Goal: Task Accomplishment & Management: Manage account settings

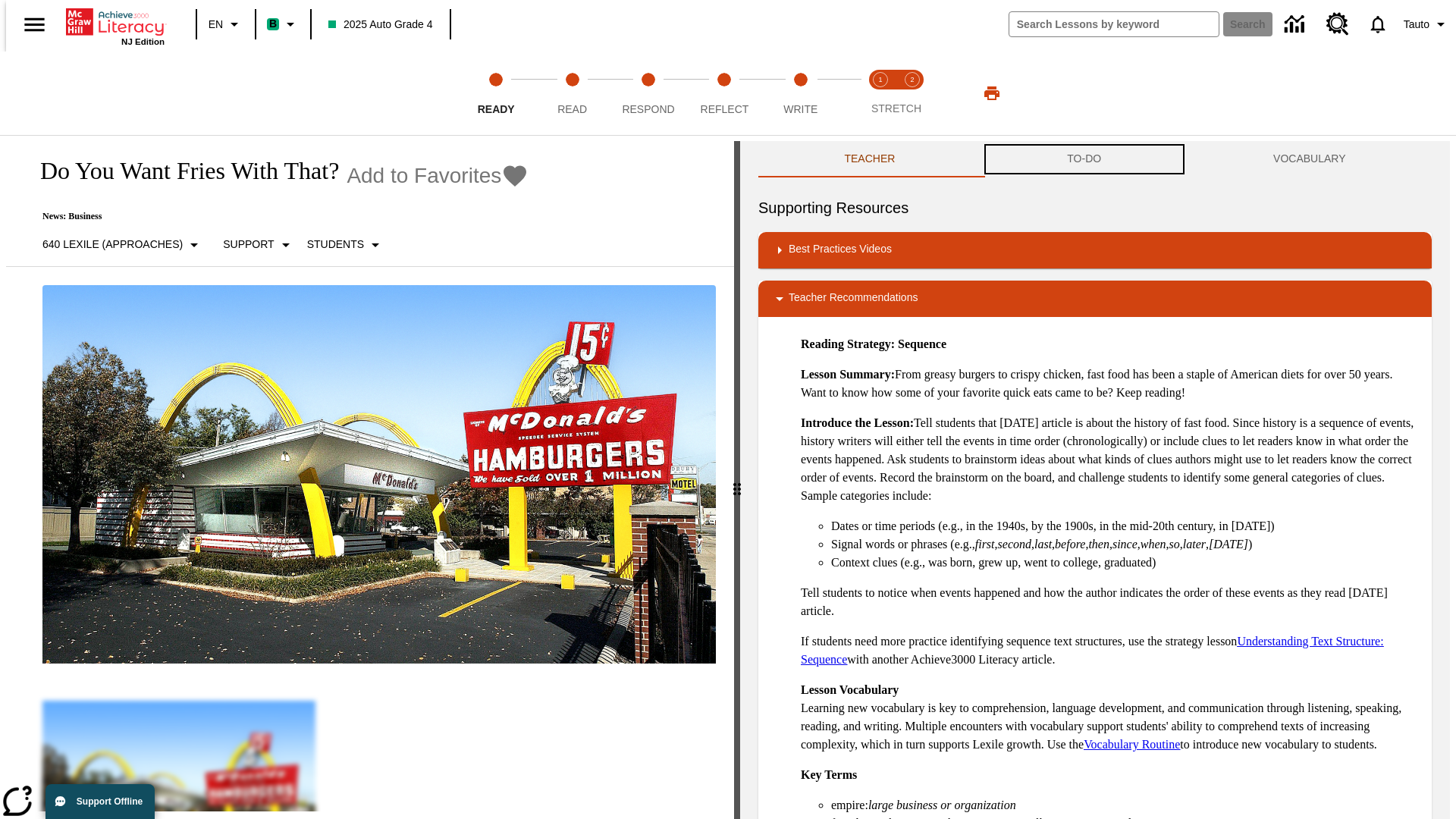
click at [1084, 160] on button "TO-DO" at bounding box center [1084, 160] width 206 height 37
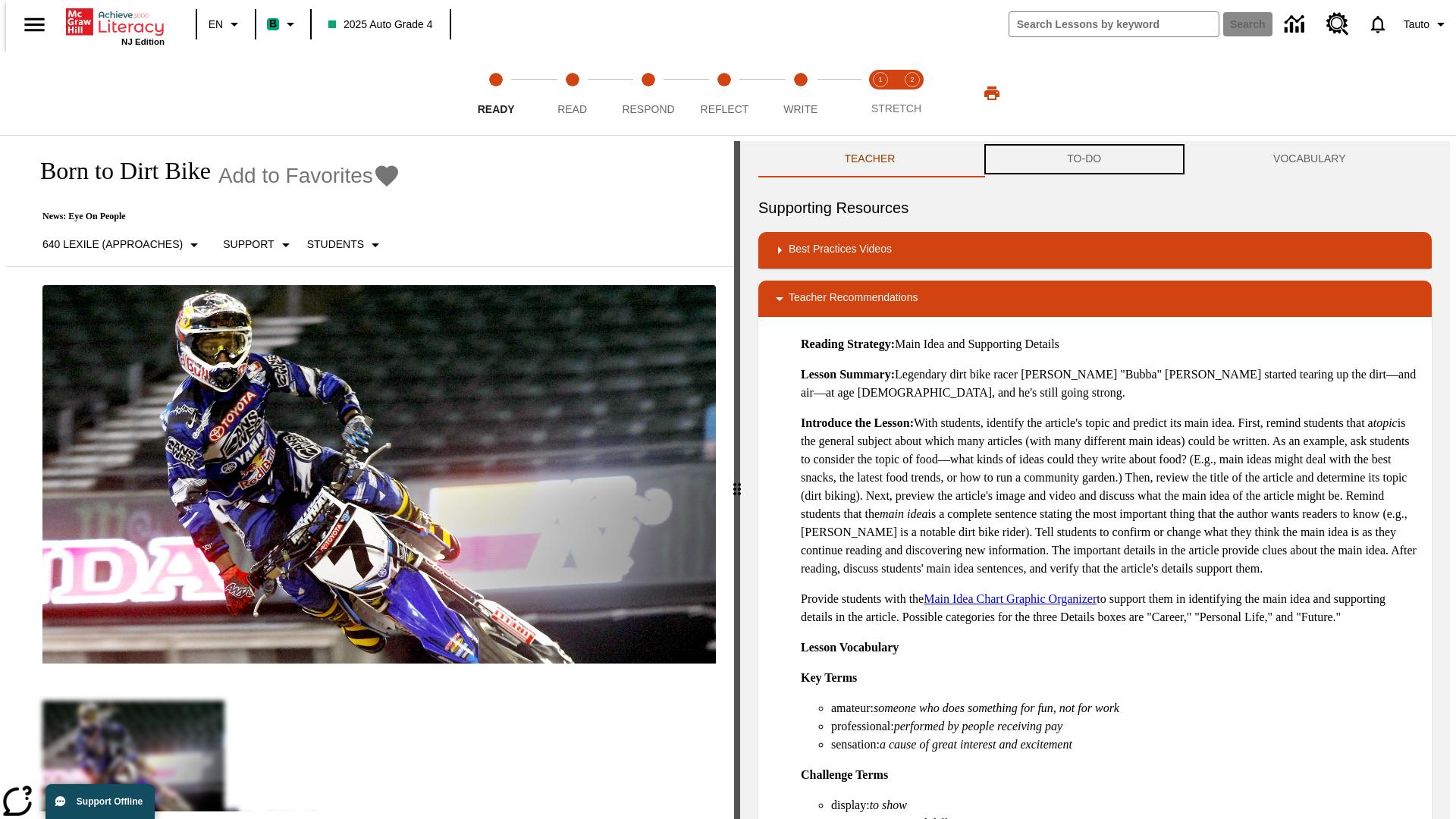
click at [1084, 160] on button "TO-DO" at bounding box center [1084, 160] width 206 height 37
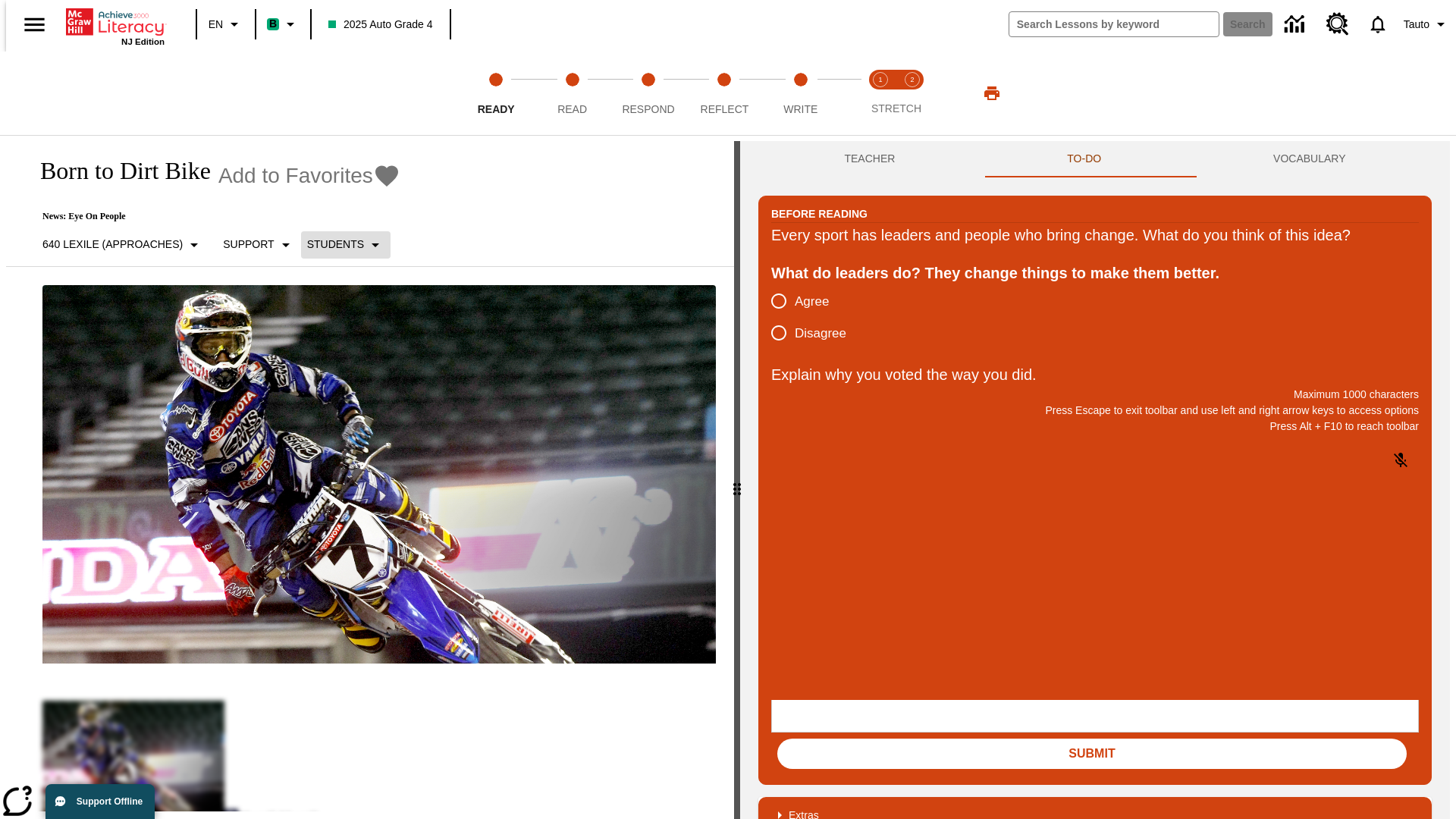
click at [337, 244] on p "Students" at bounding box center [336, 244] width 57 height 16
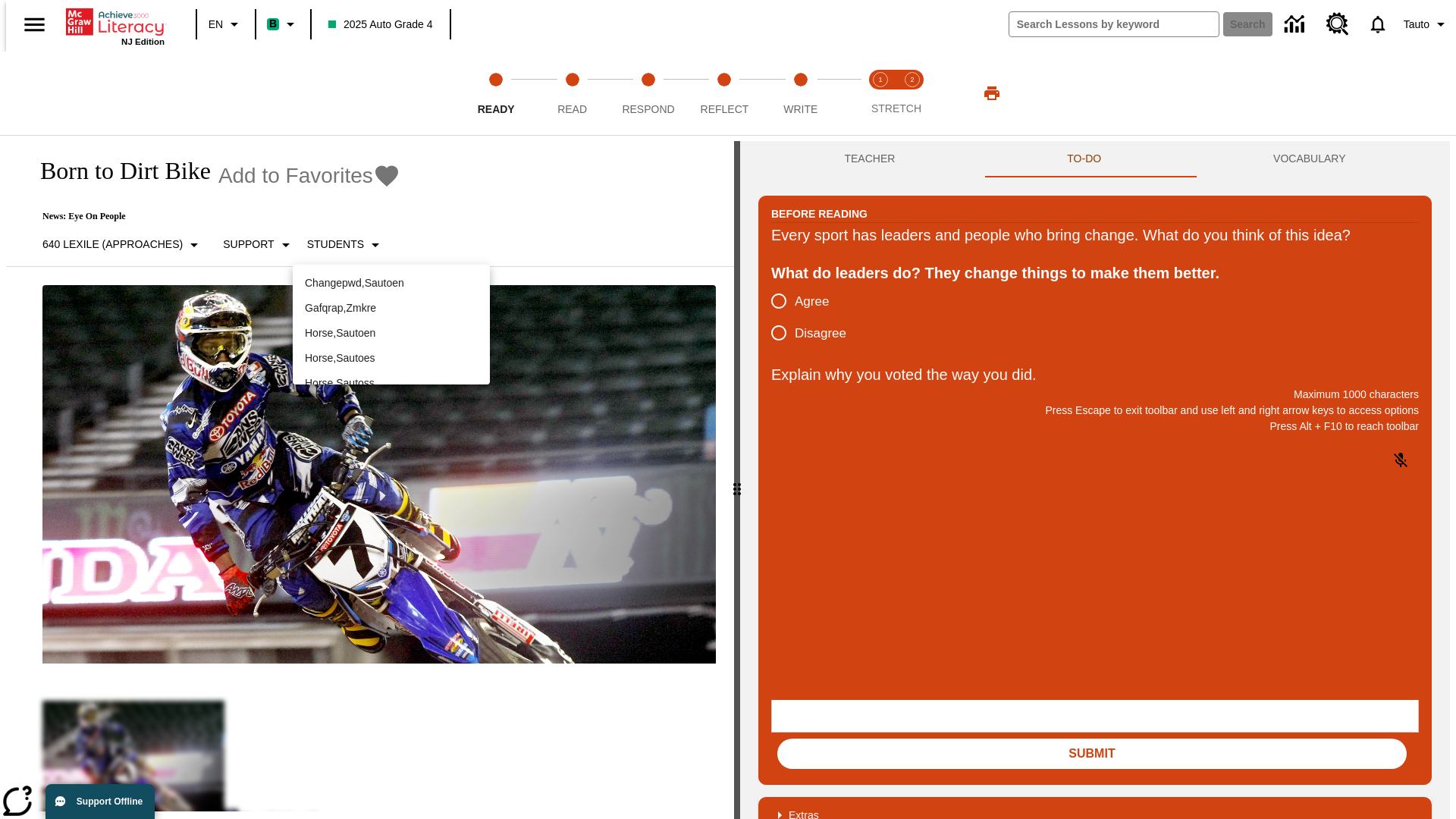
click at [391, 325] on p "Horse , Sautoen" at bounding box center [391, 333] width 173 height 16
